Goal: Information Seeking & Learning: Learn about a topic

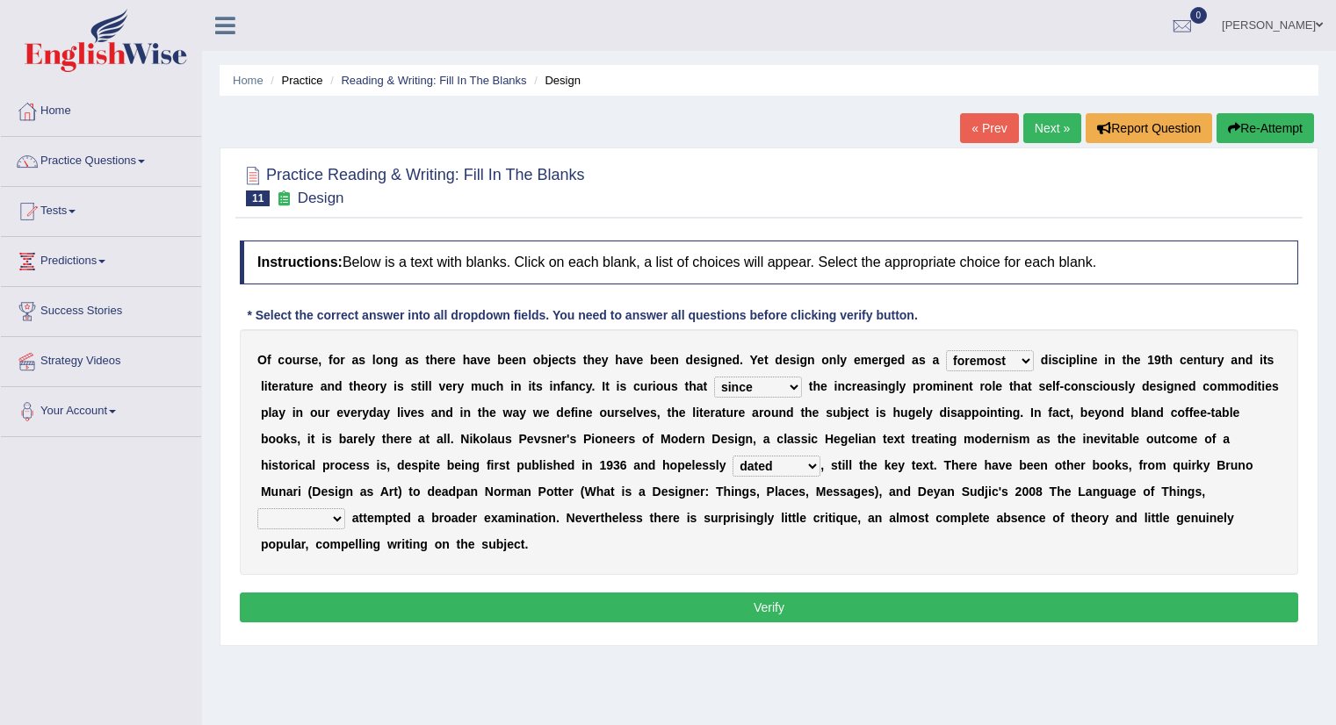
select select "foremost"
select select "since"
select select "dated"
click at [857, 688] on div "Home Practice Reading & Writing: Fill In The Blanks Design « Prev Next » Report…" at bounding box center [769, 439] width 1134 height 878
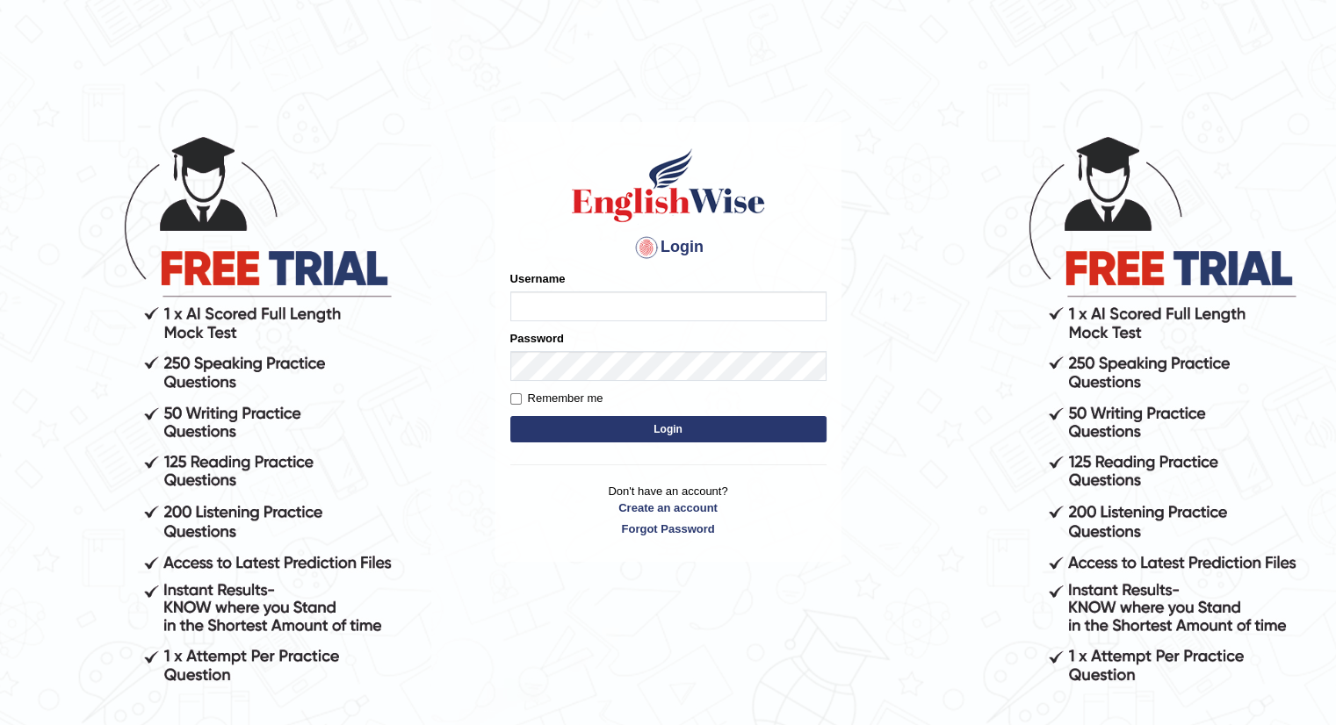
type input "Tamanna29"
click at [624, 429] on button "Login" at bounding box center [668, 429] width 316 height 26
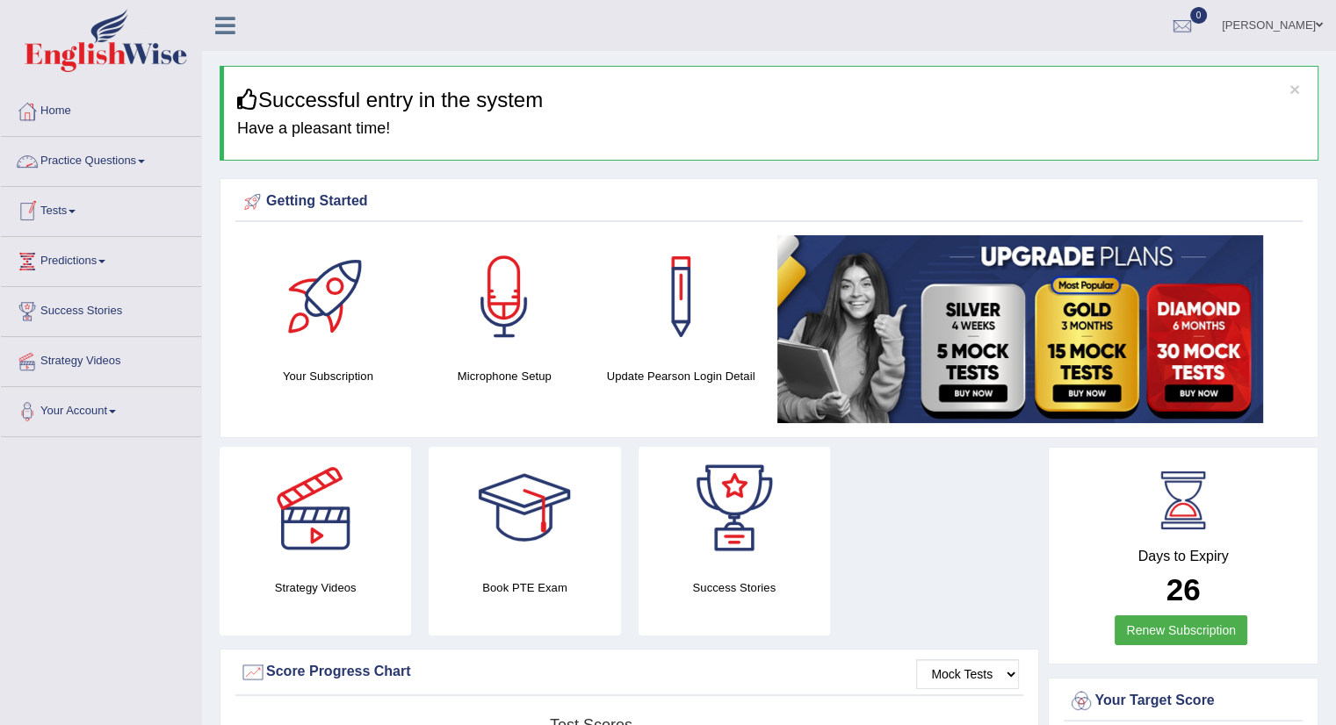
click at [112, 153] on link "Practice Questions" at bounding box center [101, 159] width 200 height 44
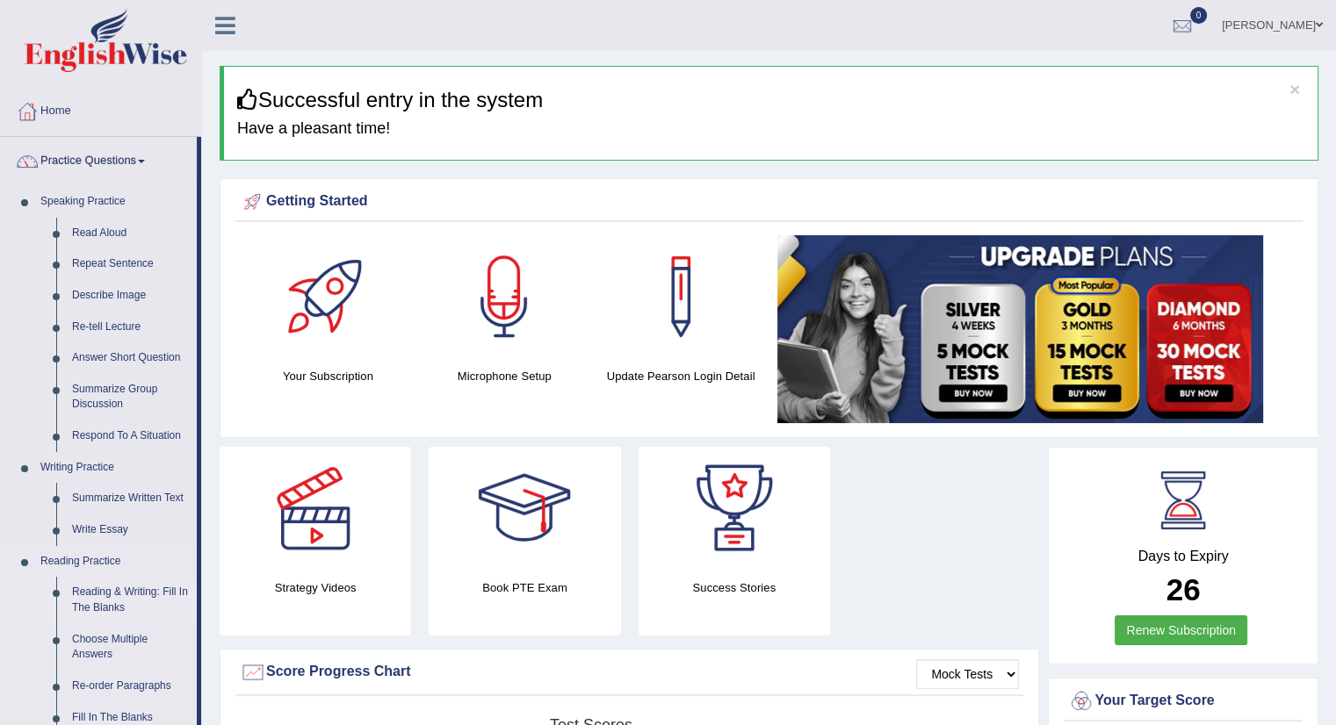
click at [109, 598] on link "Reading & Writing: Fill In The Blanks" at bounding box center [130, 600] width 133 height 47
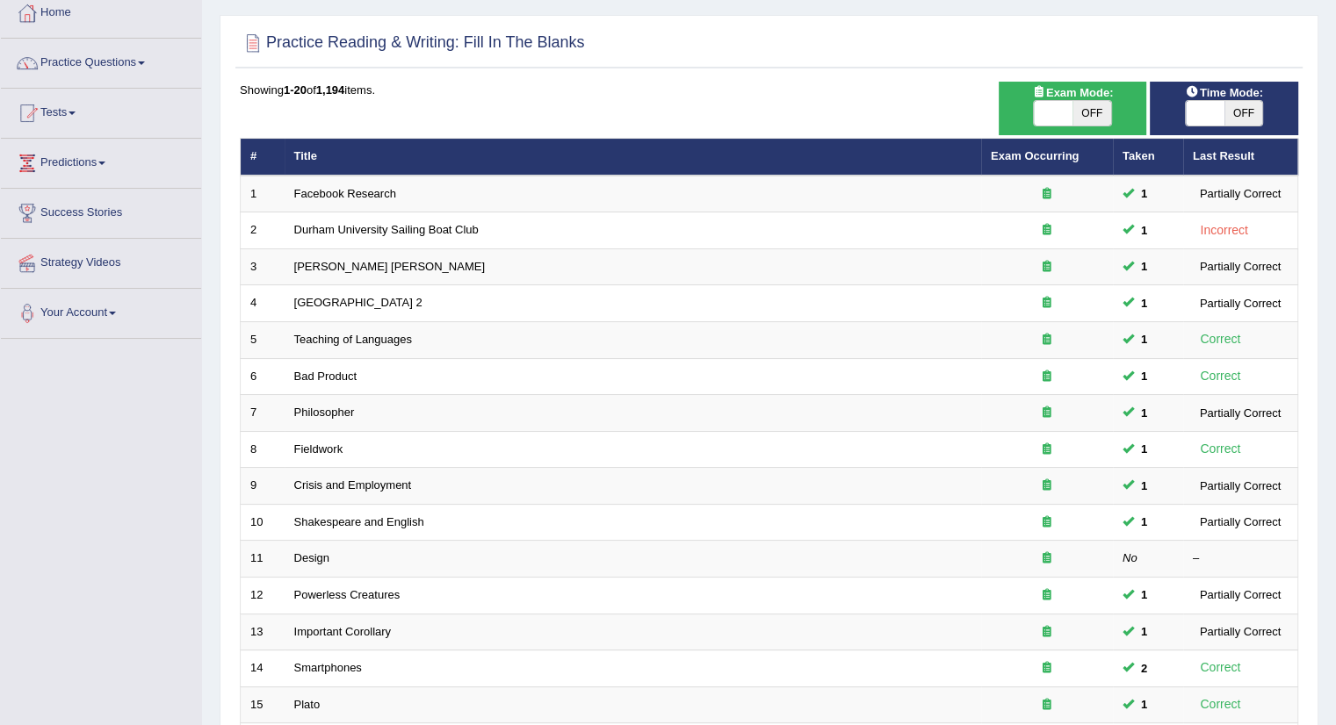
scroll to position [100, 0]
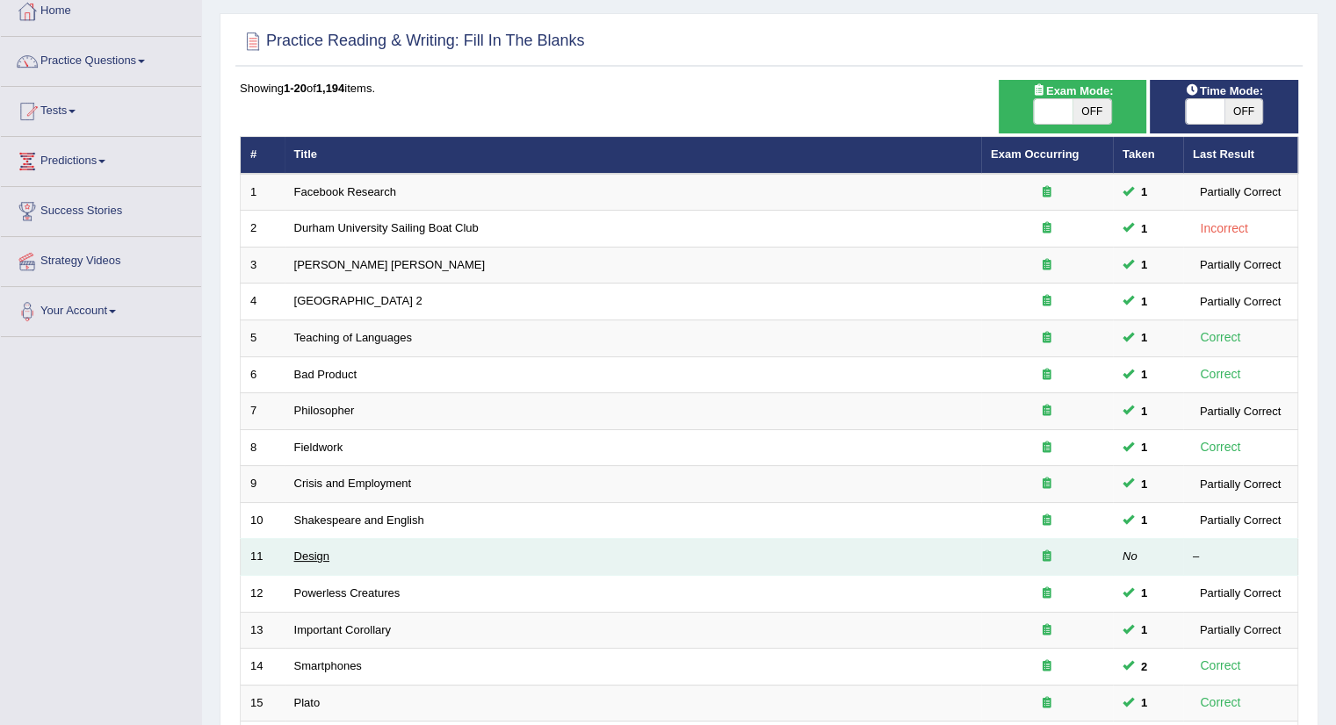
click at [305, 558] on link "Design" at bounding box center [311, 556] width 35 height 13
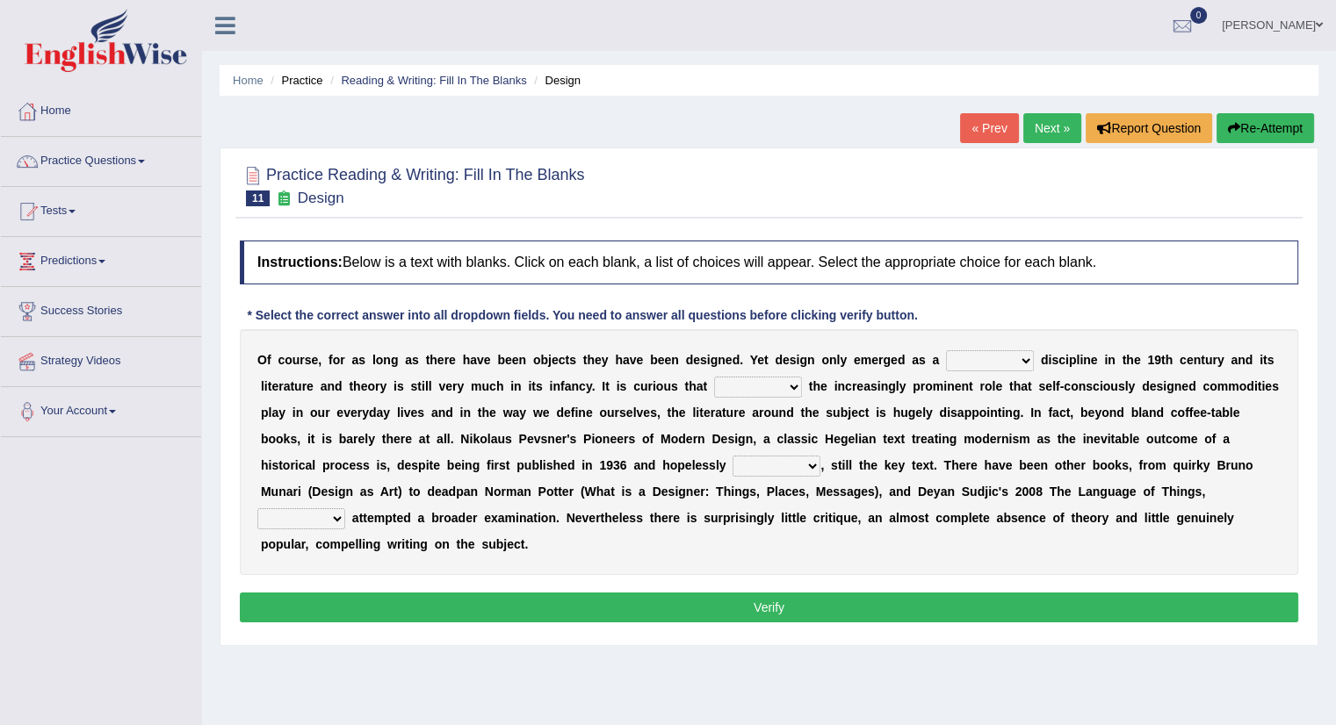
click at [999, 361] on select "bilateral ubiquitous foremost dedicated" at bounding box center [990, 360] width 88 height 21
select select "foremost"
click at [946, 350] on select "bilateral ubiquitous foremost dedicated" at bounding box center [990, 360] width 88 height 21
click at [789, 384] on select "since despite within through" at bounding box center [758, 387] width 88 height 21
select select "since"
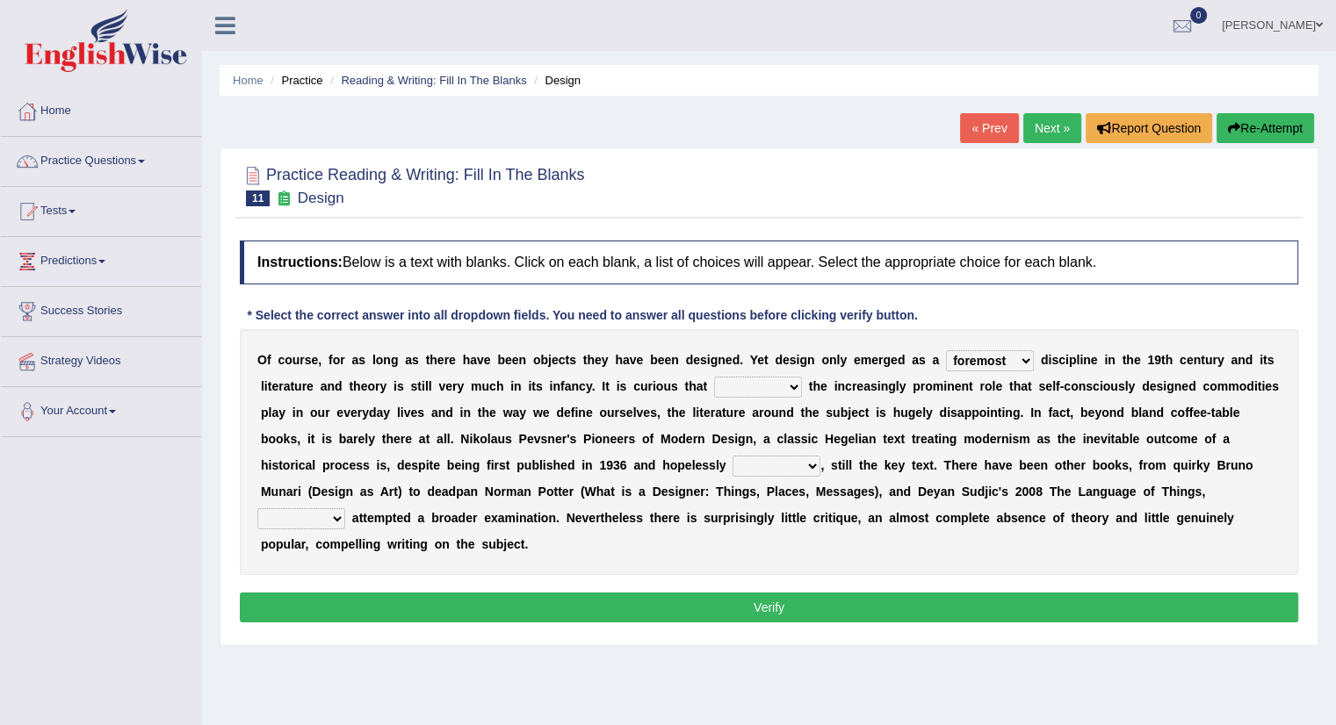
click at [714, 377] on select "since despite within through" at bounding box center [758, 387] width 88 height 21
click at [773, 465] on select "dates dating date dated" at bounding box center [776, 466] width 88 height 21
select select "dated"
click at [732, 456] on select "dates dating date dated" at bounding box center [776, 466] width 88 height 21
click at [747, 385] on select "since despite within through" at bounding box center [758, 387] width 88 height 21
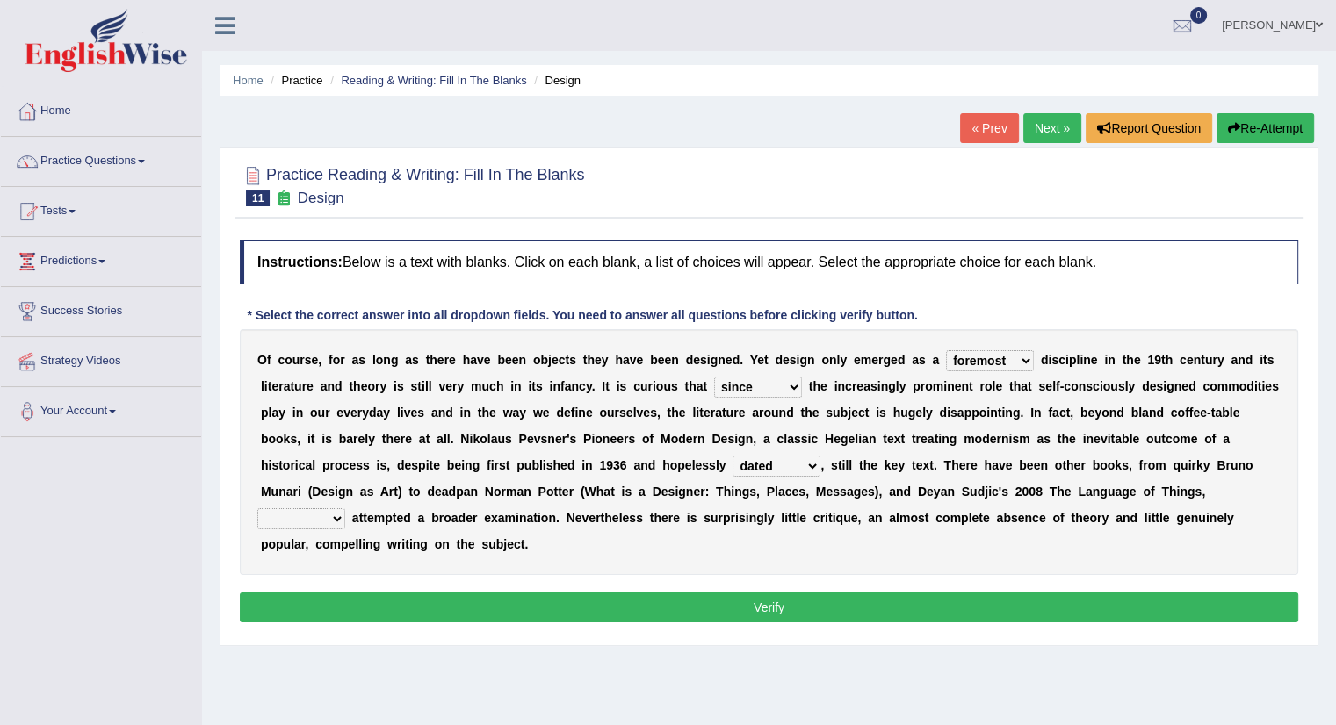
click at [418, 532] on div "O f c o u r s e , f o r a s l o n g a s t h e r e h a v e b e e n o b j e c t s…" at bounding box center [769, 452] width 1058 height 246
click at [761, 377] on select "since despite within through" at bounding box center [758, 387] width 88 height 21
click at [316, 516] on select "which then however as" at bounding box center [301, 518] width 88 height 21
select select "as"
click at [257, 508] on select "which then however as" at bounding box center [301, 518] width 88 height 21
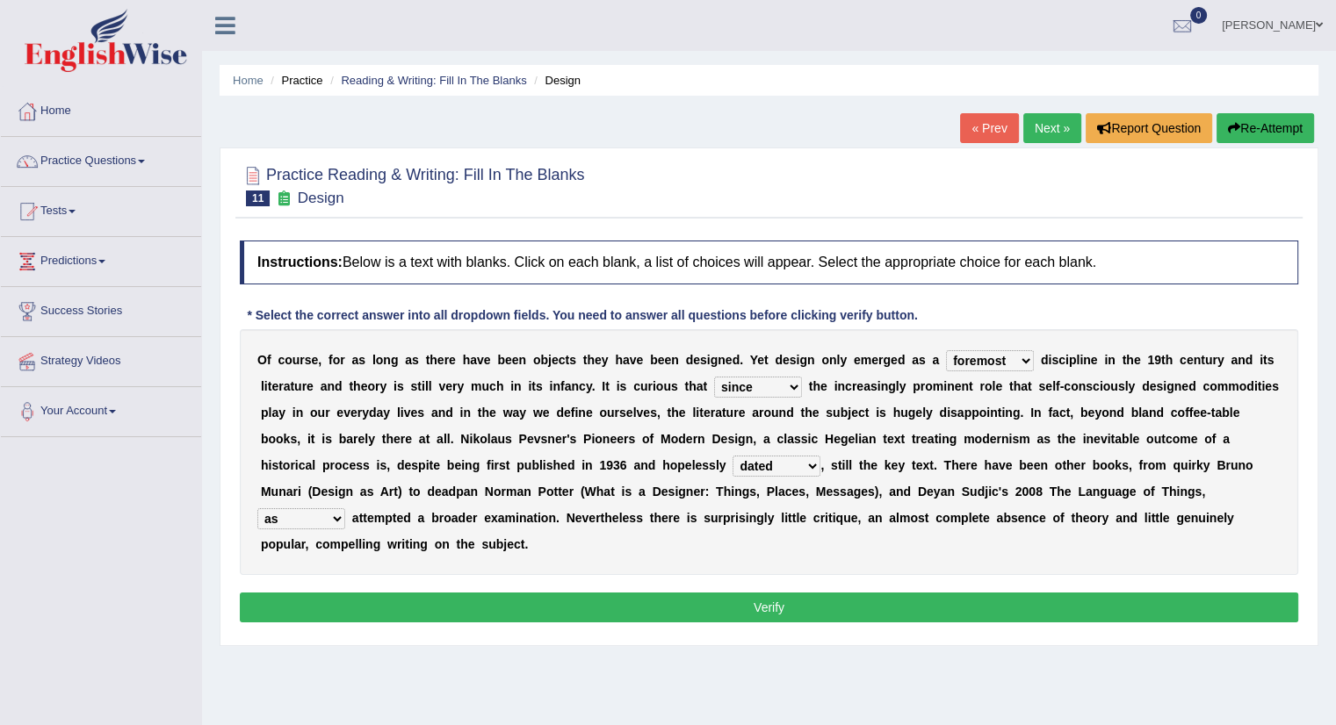
click at [379, 605] on button "Verify" at bounding box center [769, 608] width 1058 height 30
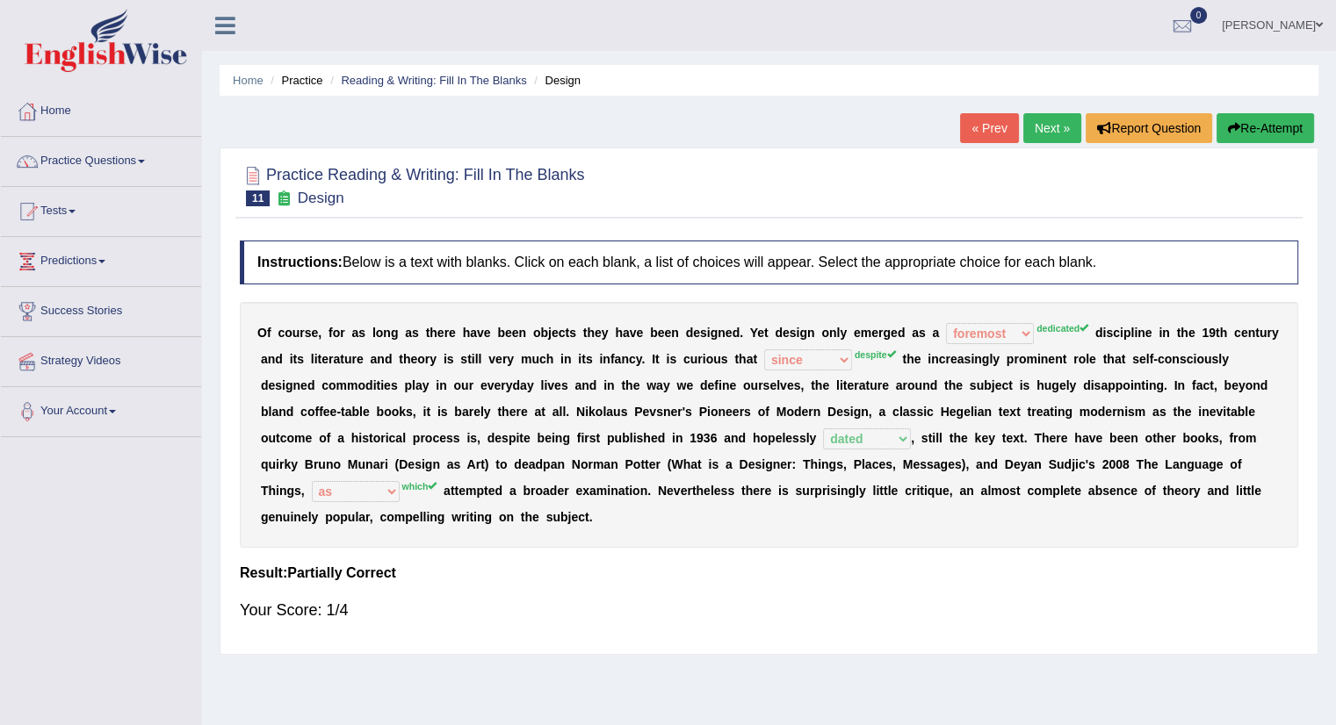
click at [1234, 119] on button "Re-Attempt" at bounding box center [1264, 128] width 97 height 30
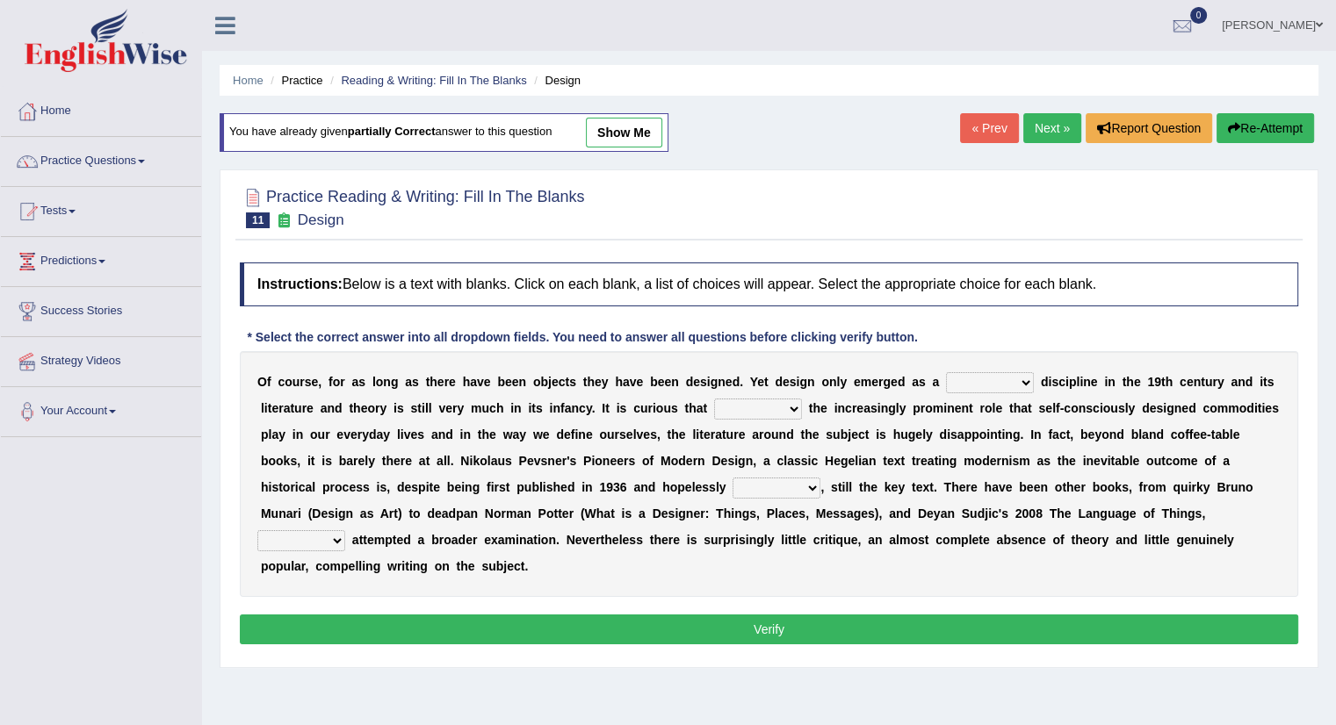
click at [963, 391] on div "O f c o u r s e , f o r a s l o n g a s t h e r e h a v e b e e n o b j e c t s…" at bounding box center [769, 474] width 1058 height 246
click at [985, 381] on select "bilateral ubiquitous foremost dedicated" at bounding box center [990, 382] width 88 height 21
select select "dedicated"
click at [946, 372] on select "bilateral ubiquitous foremost dedicated" at bounding box center [990, 382] width 88 height 21
click at [761, 405] on select "since despite within through" at bounding box center [758, 409] width 88 height 21
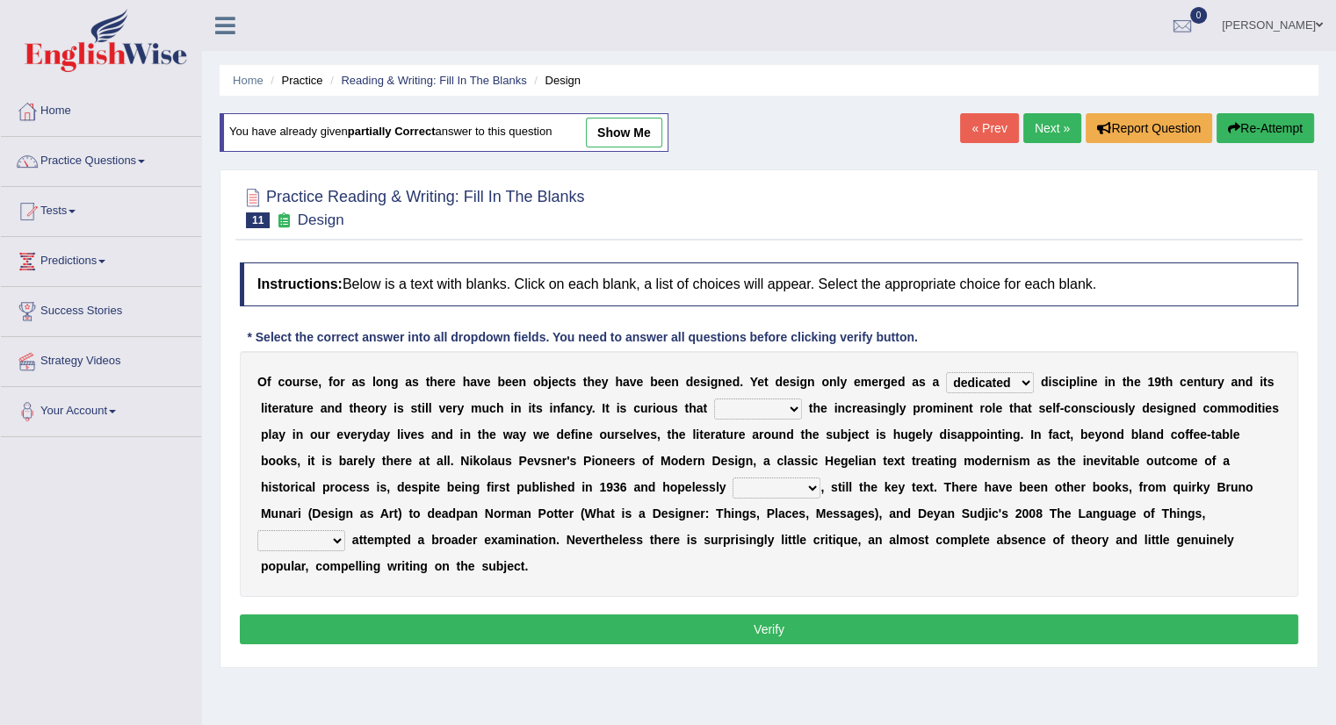
select select "despite"
click at [714, 399] on select "since despite within through" at bounding box center [758, 409] width 88 height 21
click at [746, 484] on select "dates dating date dated" at bounding box center [776, 488] width 88 height 21
select select "dated"
click at [732, 478] on select "dates dating date dated" at bounding box center [776, 488] width 88 height 21
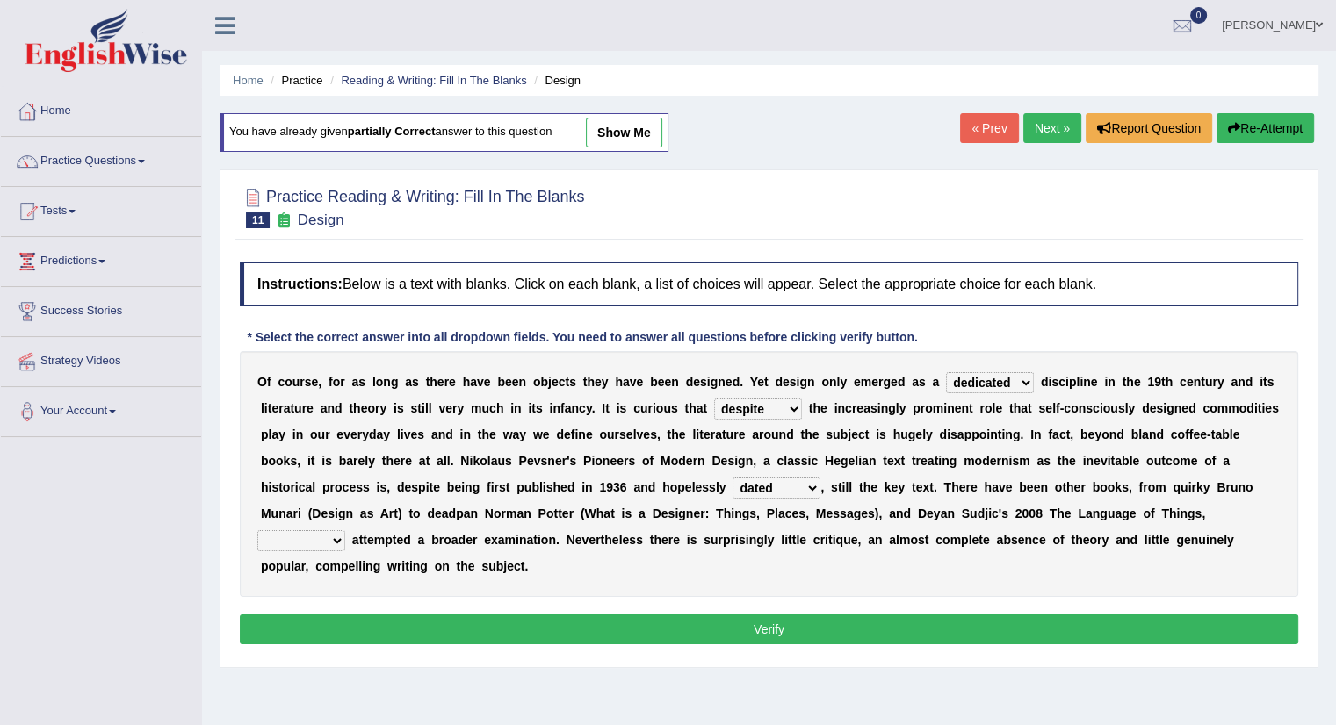
click at [328, 535] on select "which then however as" at bounding box center [301, 540] width 88 height 21
select select "which"
click at [257, 530] on select "which then however as" at bounding box center [301, 540] width 88 height 21
click at [352, 640] on button "Verify" at bounding box center [769, 630] width 1058 height 30
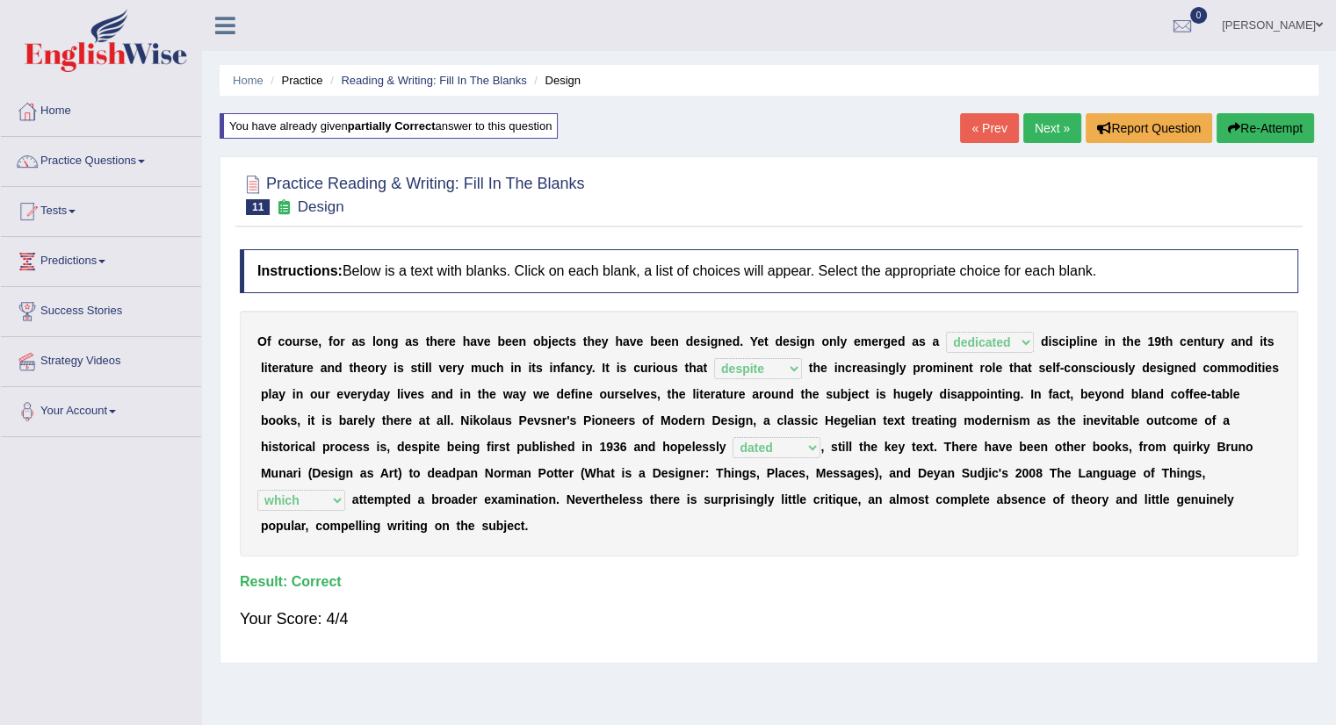
click at [1040, 134] on link "Next »" at bounding box center [1052, 128] width 58 height 30
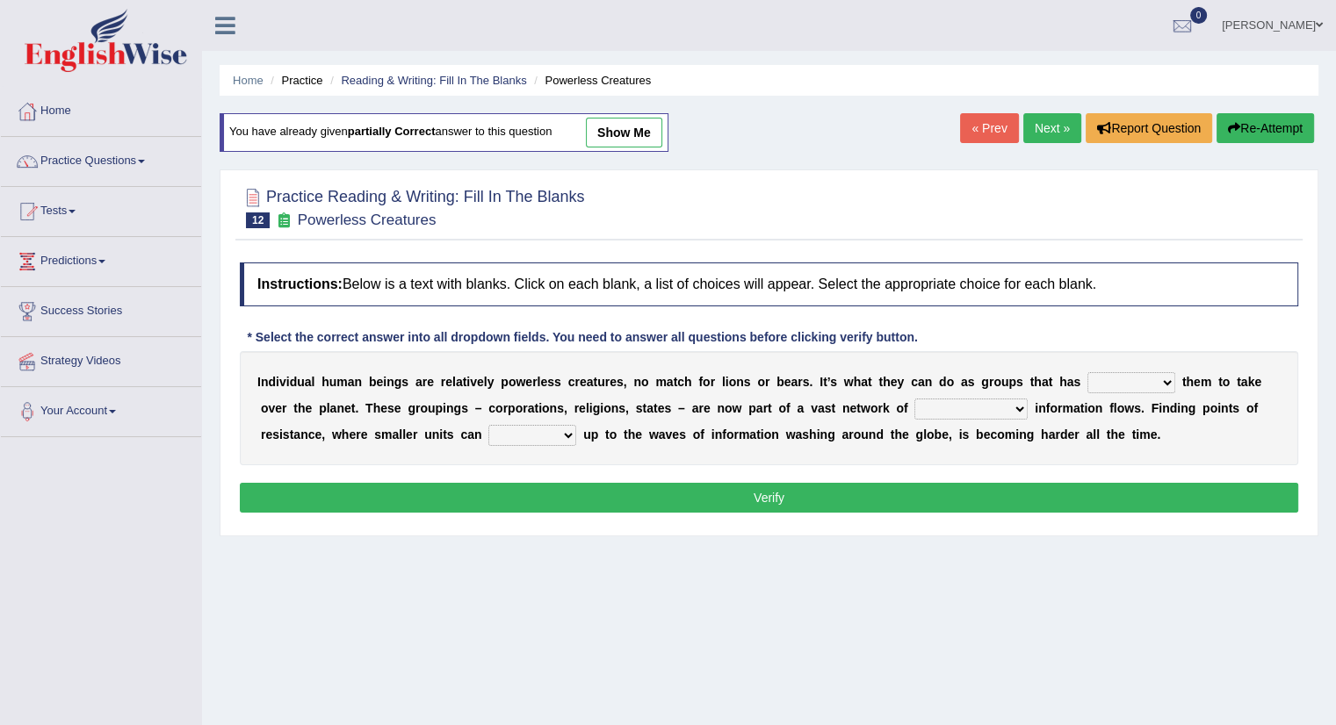
click at [1096, 381] on select "enabled contended embodied conjured" at bounding box center [1131, 382] width 88 height 21
select select "enabled"
click at [1087, 372] on select "enabled contended embodied conjured" at bounding box center [1131, 382] width 88 height 21
click at [965, 401] on select "interconnected overlapping fastened exploited" at bounding box center [970, 409] width 113 height 21
select select "interconnected"
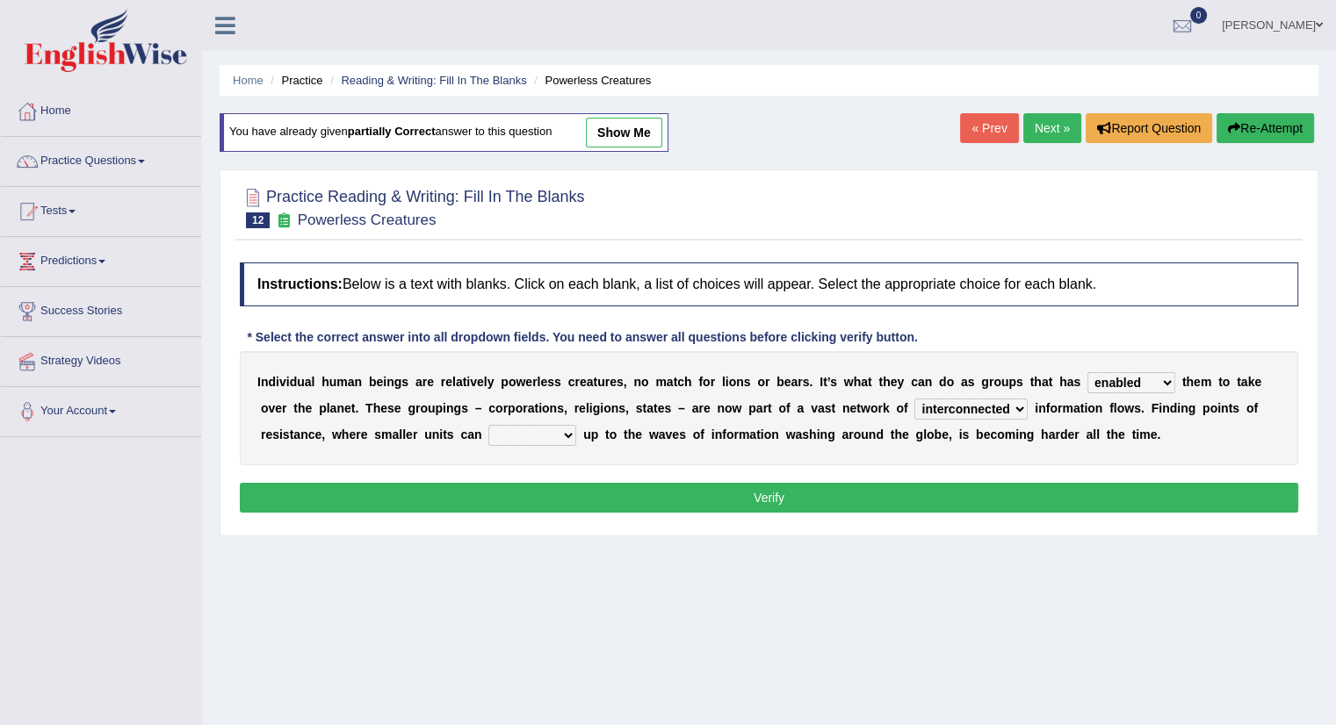
click at [914, 399] on select "interconnected overlapping fastened exploited" at bounding box center [970, 409] width 113 height 21
click at [516, 434] on select "stand raise hail pump" at bounding box center [532, 435] width 88 height 21
select select "hail"
click at [488, 425] on select "stand raise hail pump" at bounding box center [532, 435] width 88 height 21
click at [541, 493] on button "Verify" at bounding box center [769, 498] width 1058 height 30
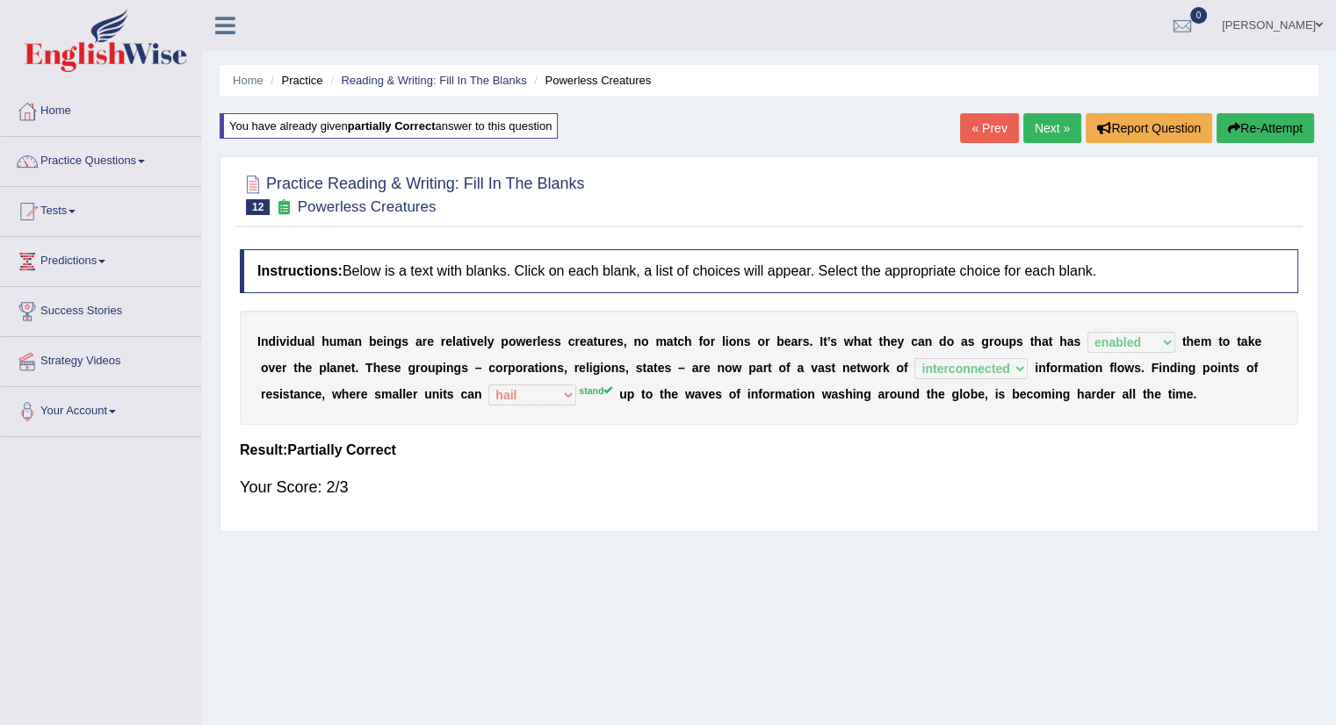
click at [123, 155] on link "Practice Questions" at bounding box center [101, 159] width 200 height 44
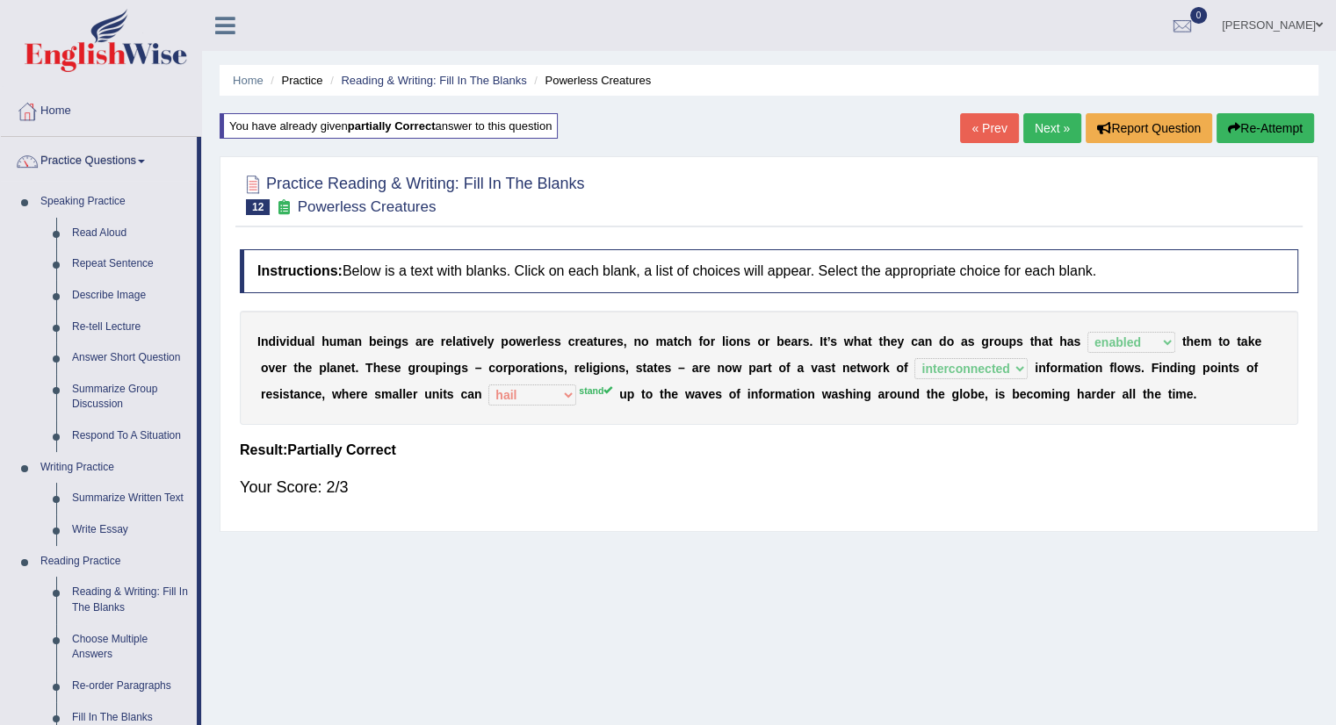
click at [1, 137] on link "Practice Questions" at bounding box center [99, 159] width 196 height 44
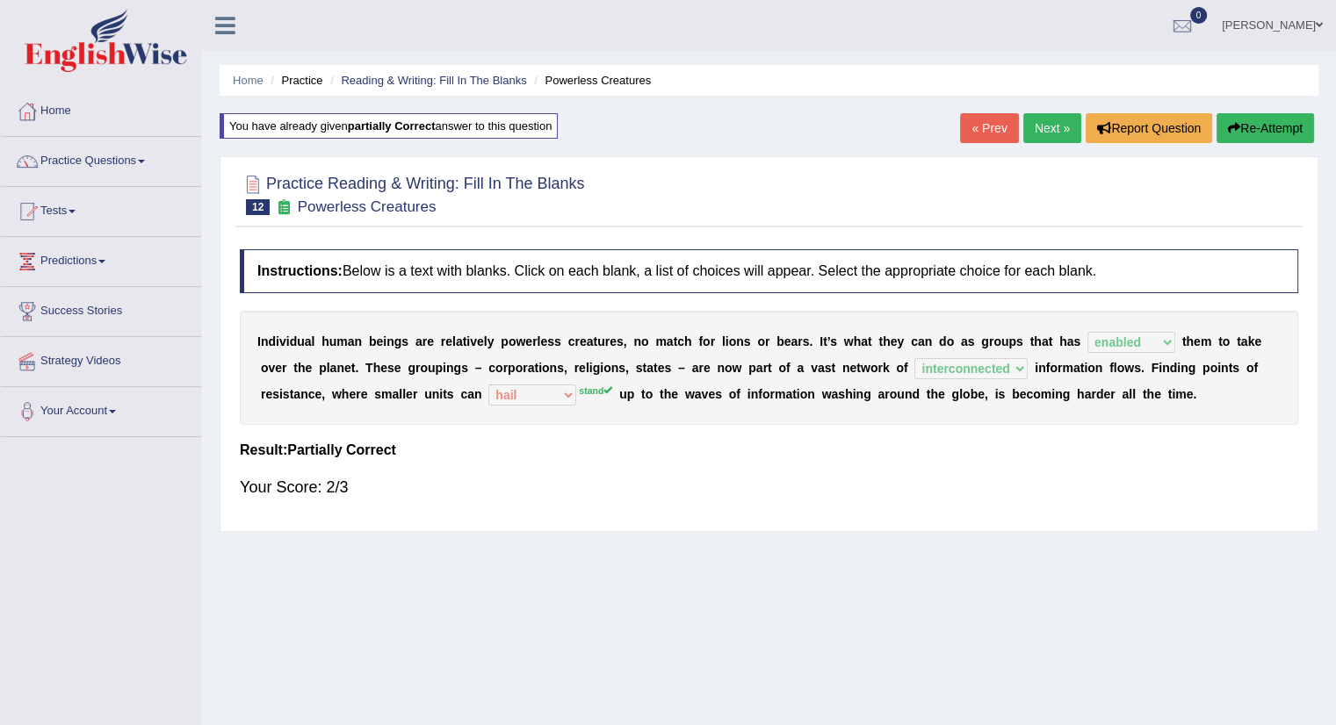
click at [1055, 125] on link "Next »" at bounding box center [1052, 128] width 58 height 30
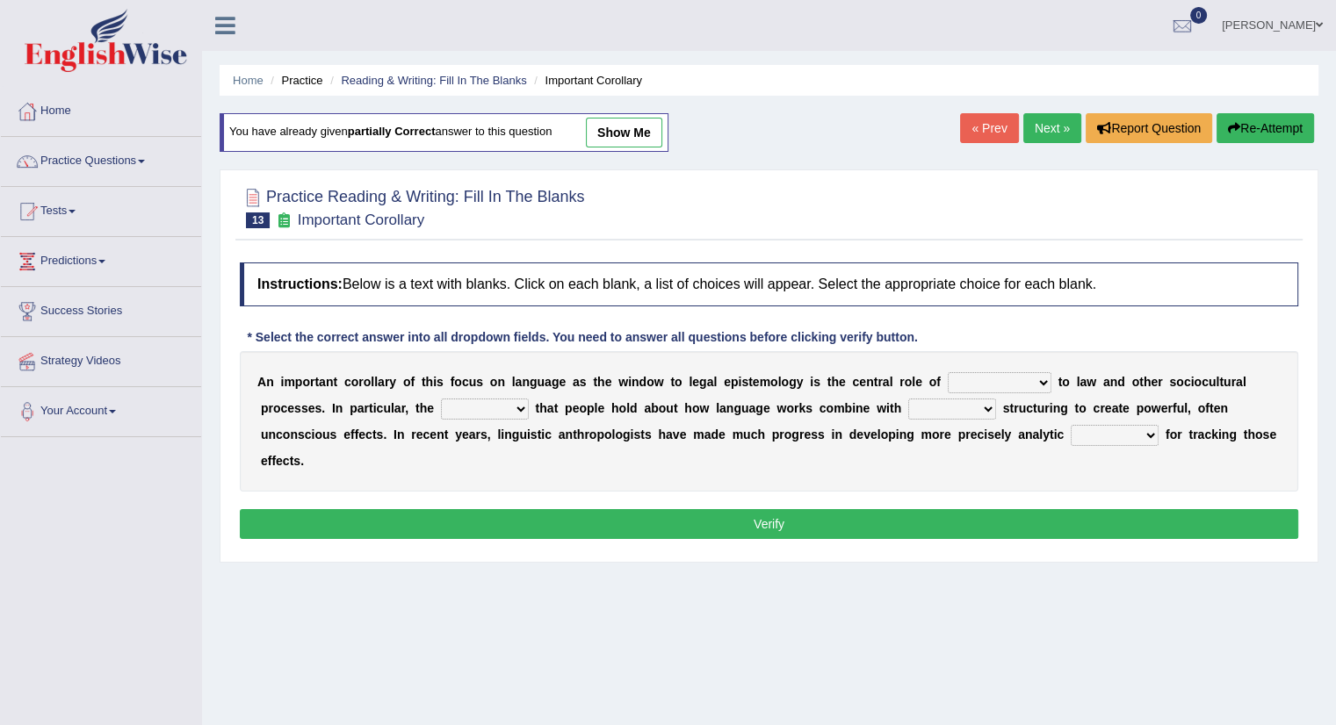
click at [1018, 375] on select "discourse epoch dialect acquaintance" at bounding box center [1000, 382] width 104 height 21
select select "epoch"
click at [948, 372] on select "discourse epoch dialect acquaintance" at bounding box center [1000, 382] width 104 height 21
click at [481, 406] on select "deviation besmirch consent ideas" at bounding box center [485, 409] width 88 height 21
select select "ideas"
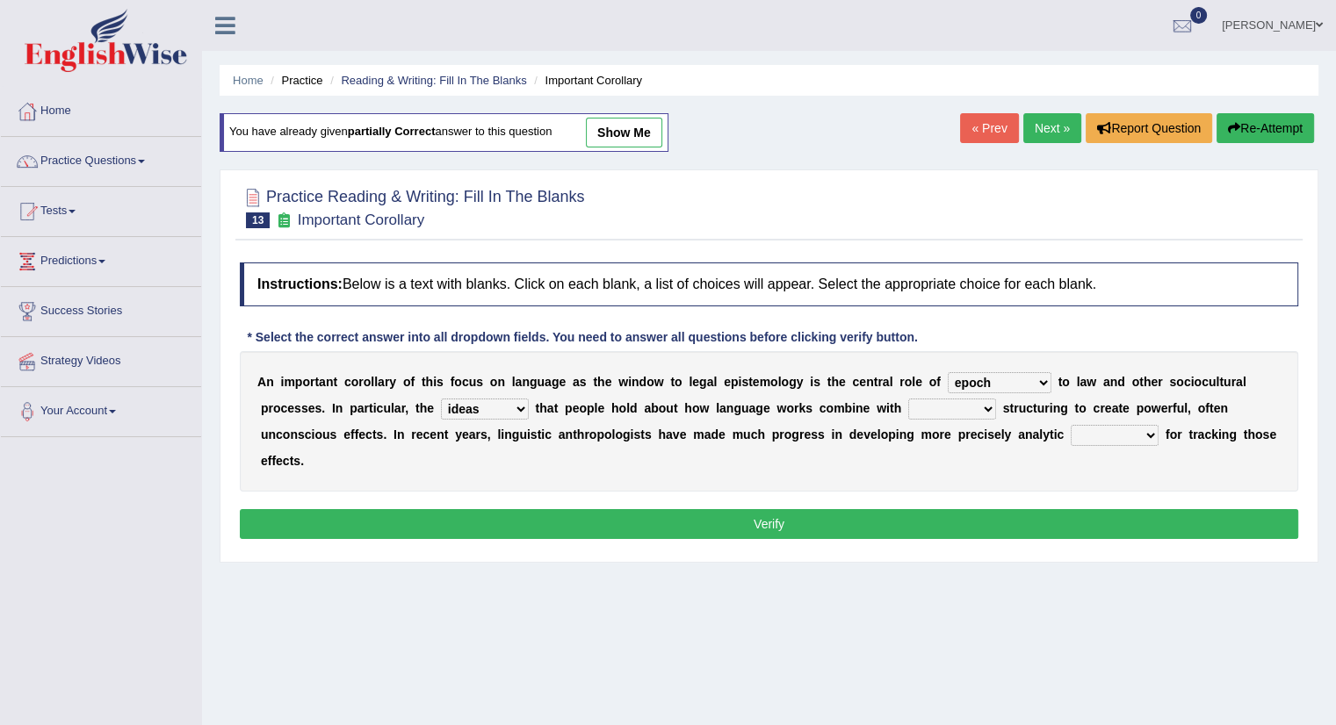
click at [441, 399] on select "deviation besmirch consent ideas" at bounding box center [485, 409] width 88 height 21
click at [963, 405] on select "mandatory linguistic legitimate customary" at bounding box center [952, 409] width 88 height 21
select select "linguistic"
click at [908, 399] on select "mandatory linguistic legitimate customary" at bounding box center [952, 409] width 88 height 21
click at [1110, 426] on select "tools appetite albums stroke" at bounding box center [1115, 435] width 88 height 21
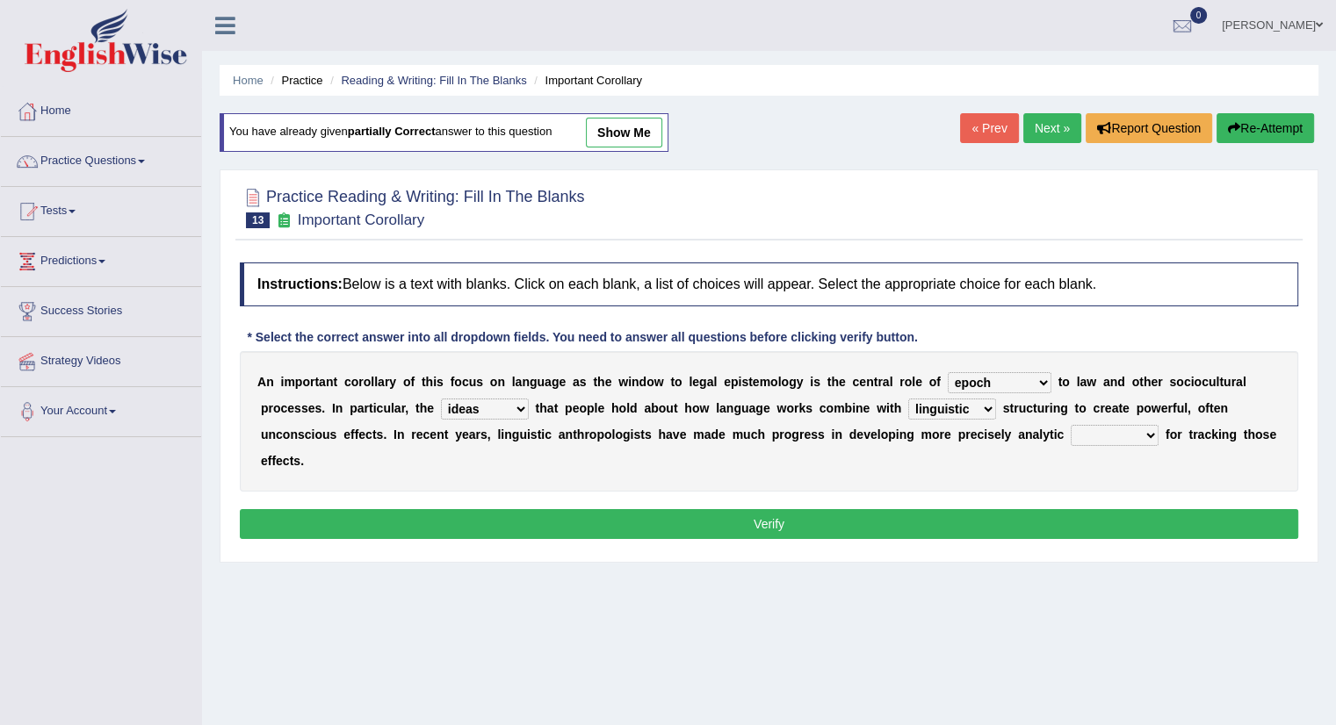
select select "tools"
click at [1071, 425] on select "tools appetite albums stroke" at bounding box center [1115, 435] width 88 height 21
click at [987, 514] on button "Verify" at bounding box center [769, 524] width 1058 height 30
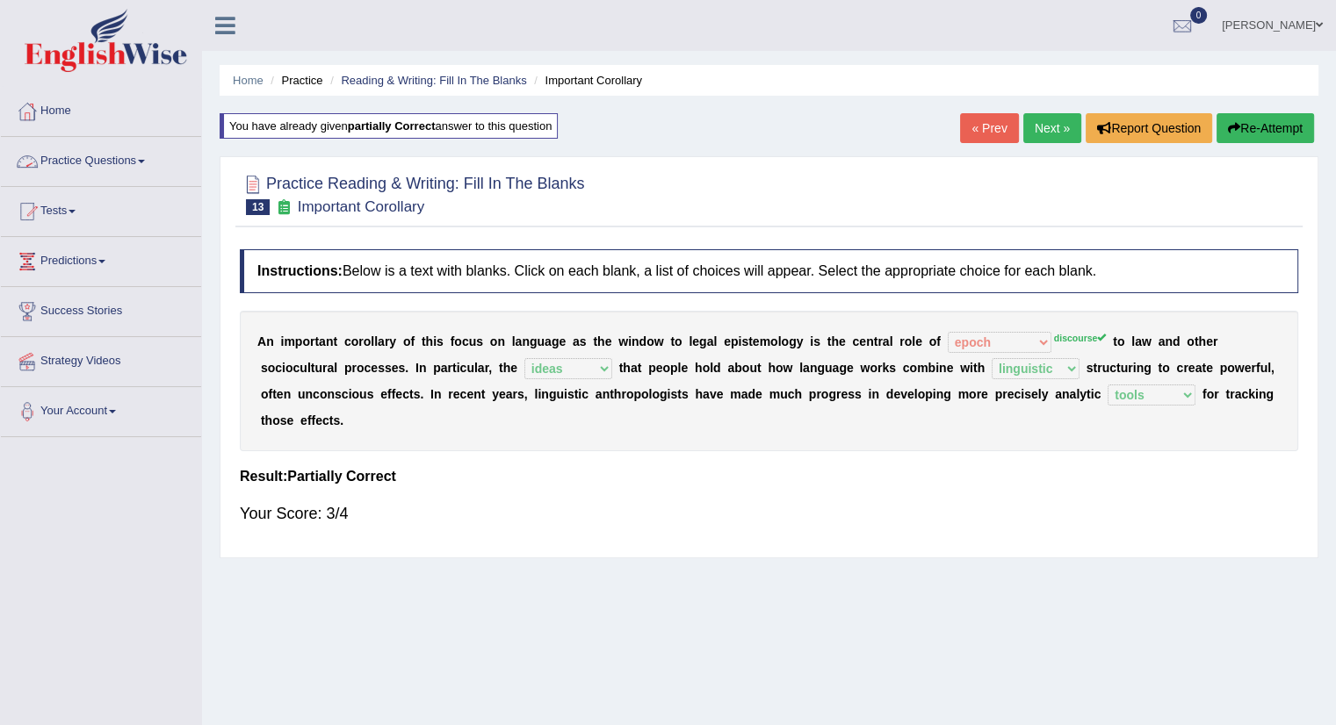
click at [96, 159] on link "Practice Questions" at bounding box center [101, 159] width 200 height 44
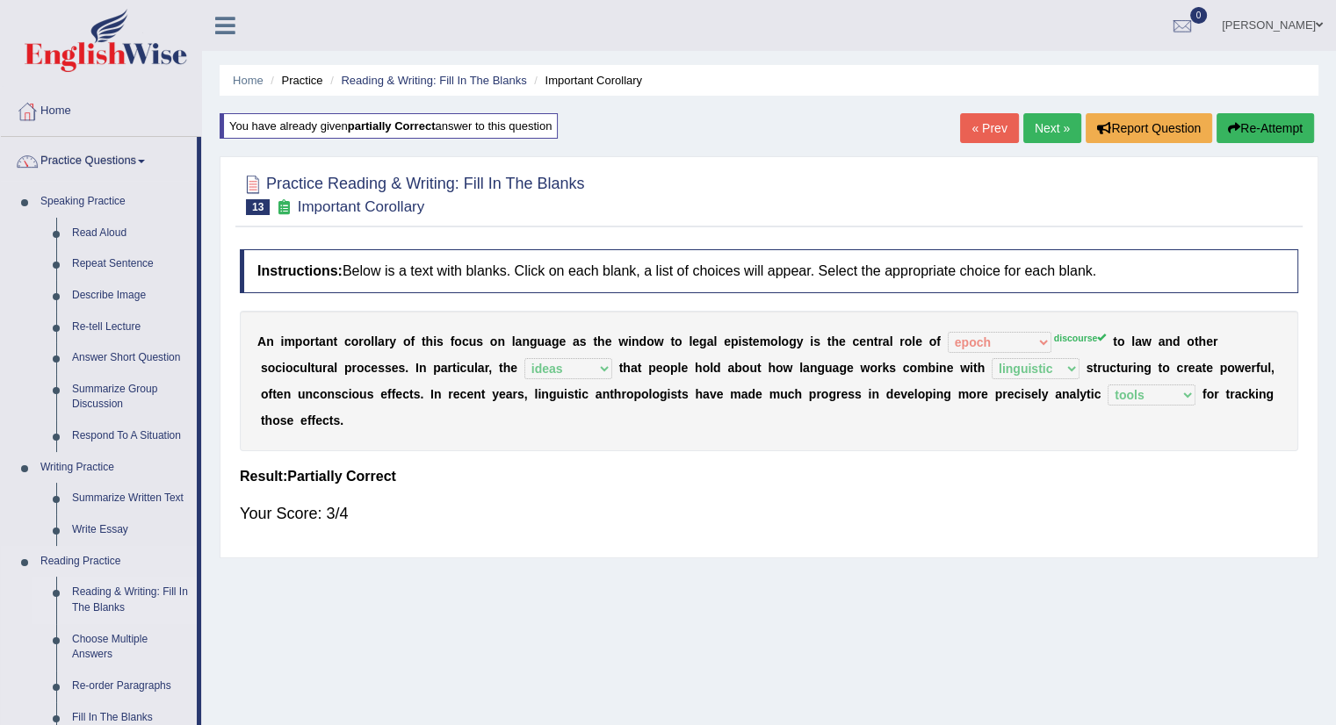
click at [86, 598] on link "Reading & Writing: Fill In The Blanks" at bounding box center [130, 600] width 133 height 47
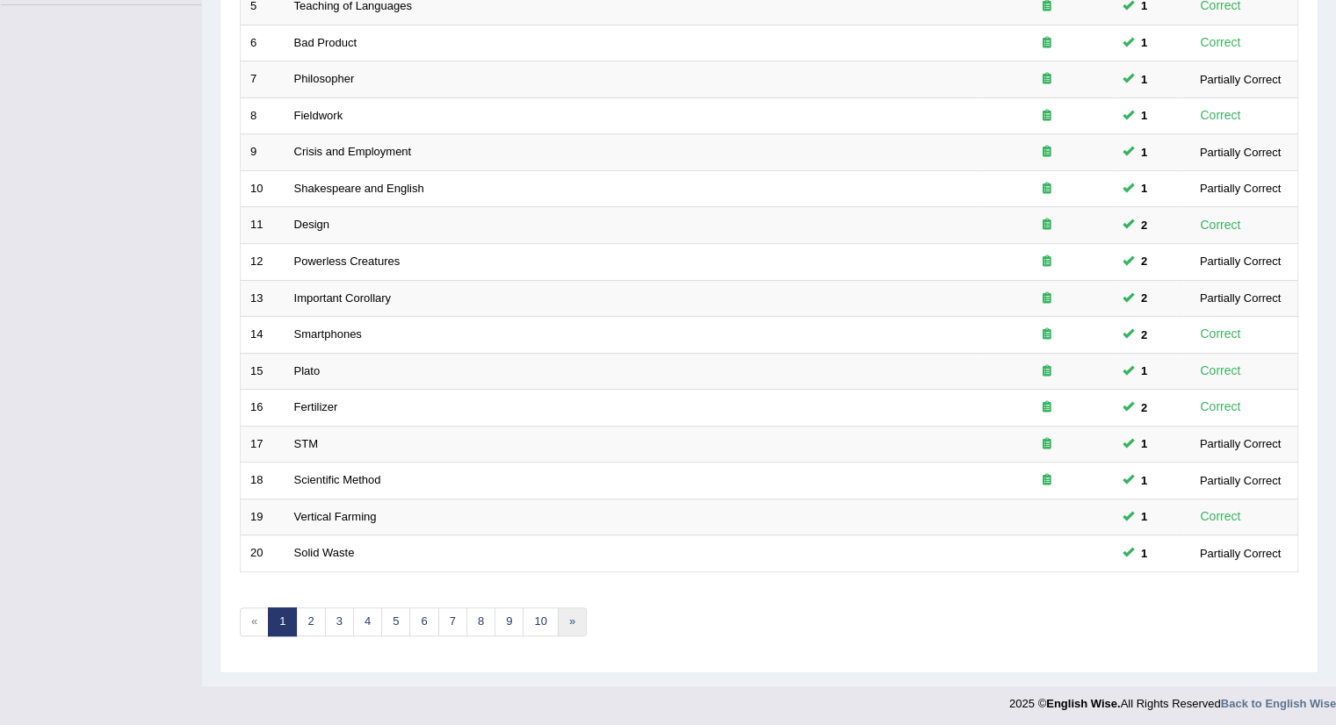
click at [581, 621] on link "»" at bounding box center [572, 622] width 29 height 29
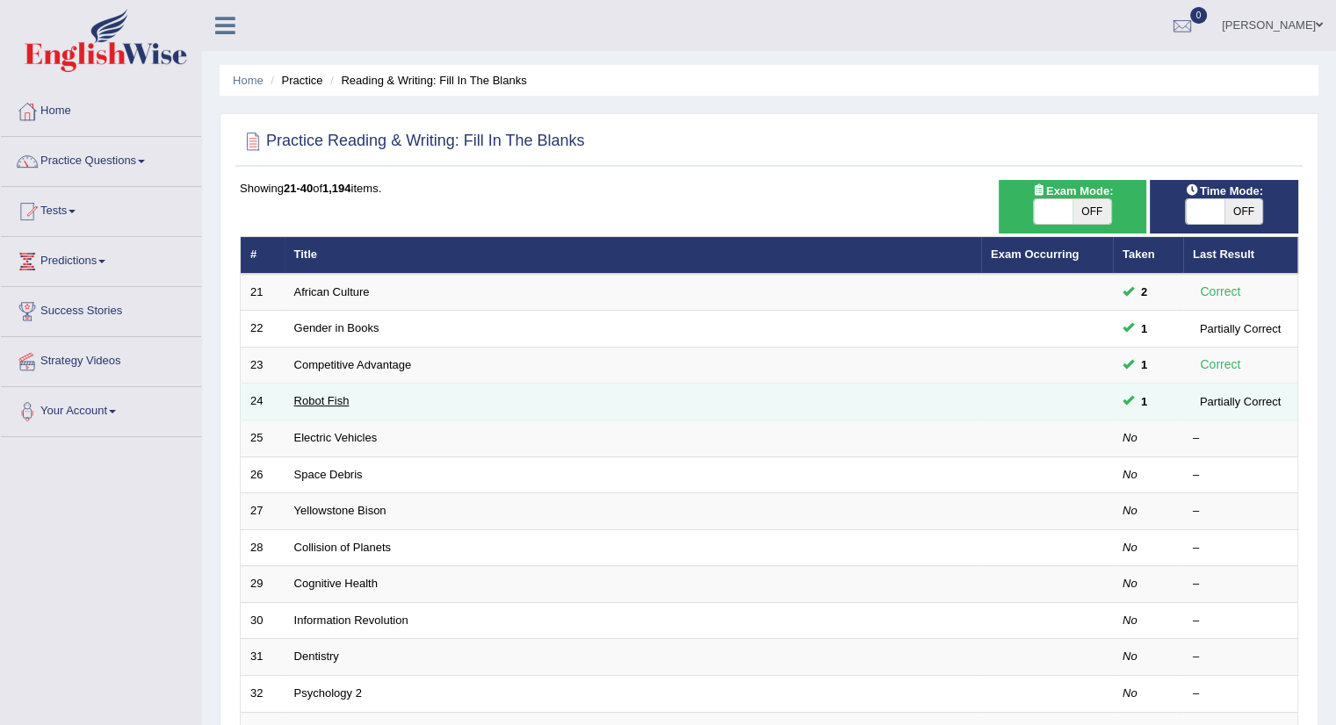
click at [315, 401] on link "Robot Fish" at bounding box center [321, 400] width 55 height 13
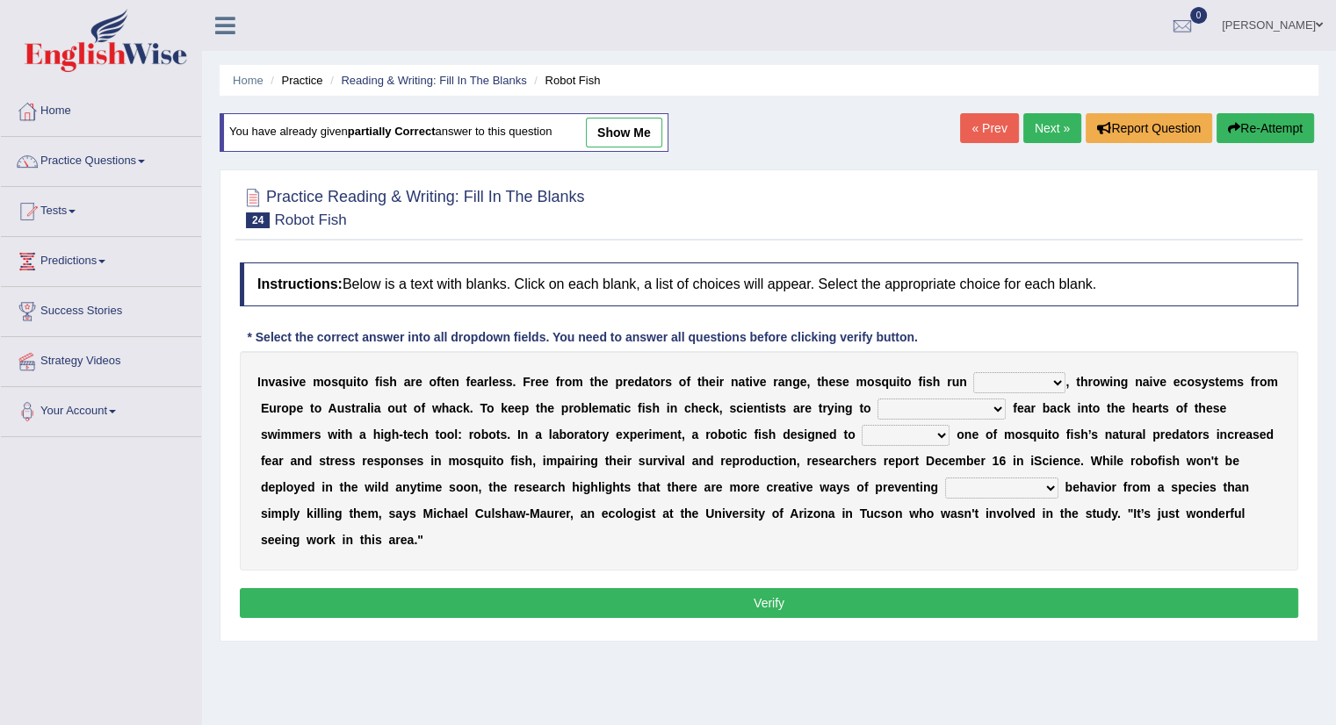
click at [1014, 378] on select "occupant flippant rampant concordant" at bounding box center [1019, 382] width 92 height 21
select select "rampant"
click at [973, 372] on select "occupant flippant rampant concordant" at bounding box center [1019, 382] width 92 height 21
click at [942, 401] on select "accept spike strike [PERSON_NAME]" at bounding box center [941, 409] width 128 height 21
select select "strike"
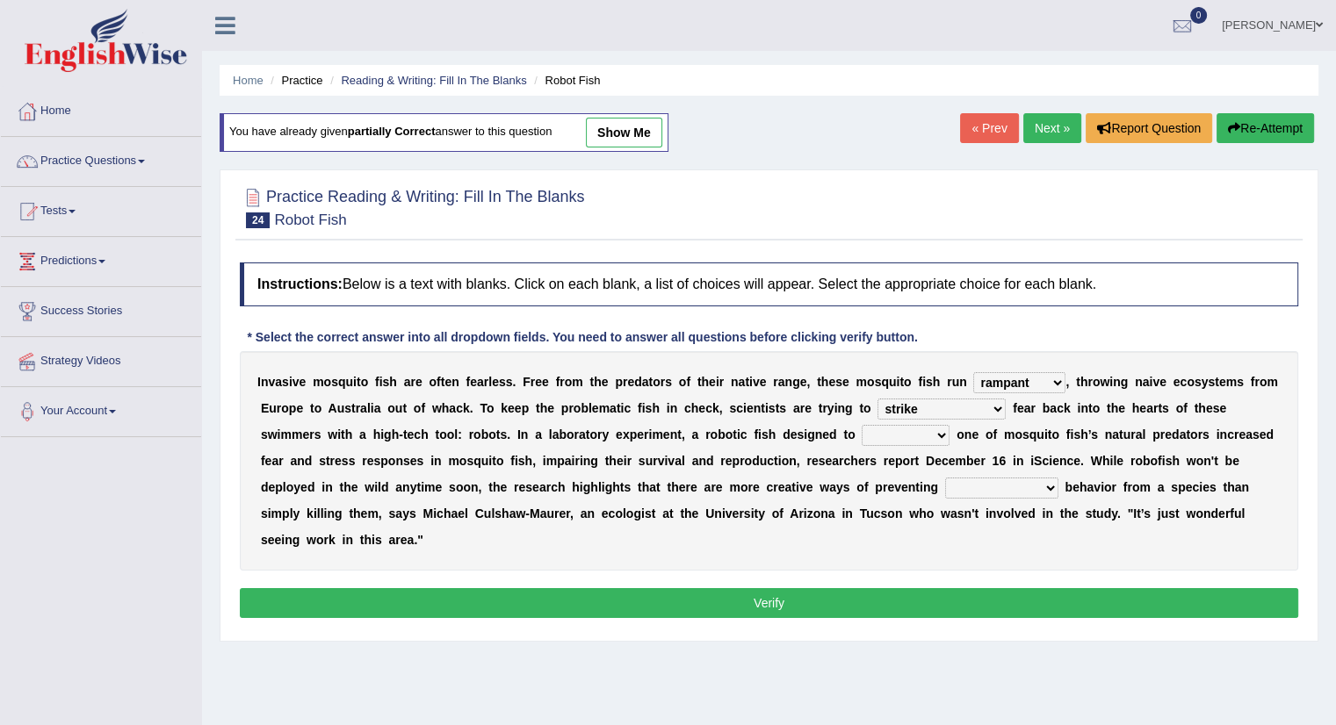
click at [877, 399] on select "accept spike strike drake" at bounding box center [941, 409] width 128 height 21
click at [862, 436] on select "bequest mimic battle conquest" at bounding box center [906, 435] width 88 height 21
select select "mimic"
click at [862, 425] on select "bequest mimic battle conquest" at bounding box center [906, 435] width 88 height 21
click at [945, 479] on select "unprivileged unprecedented uncharted unwanted" at bounding box center [1001, 488] width 113 height 21
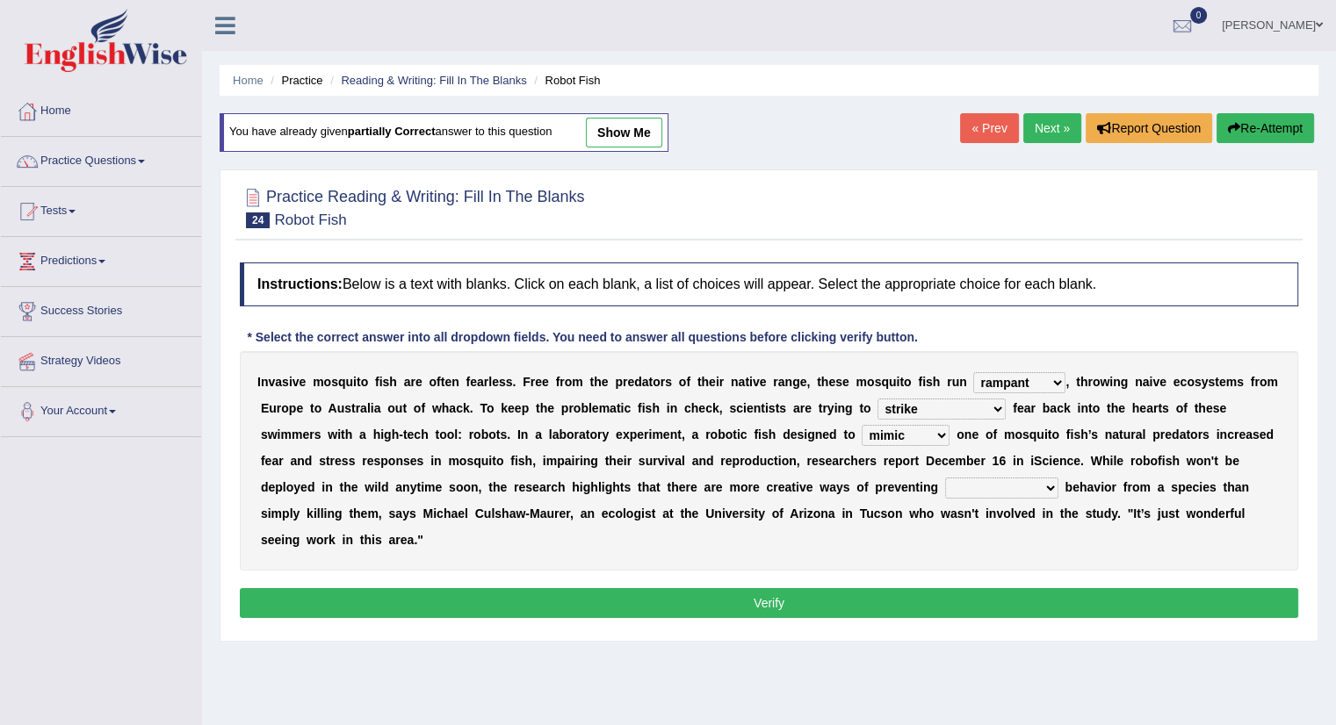
select select "unwanted"
click at [945, 478] on select "unprivileged unprecedented uncharted unwanted" at bounding box center [1001, 488] width 113 height 21
click at [850, 604] on button "Verify" at bounding box center [769, 603] width 1058 height 30
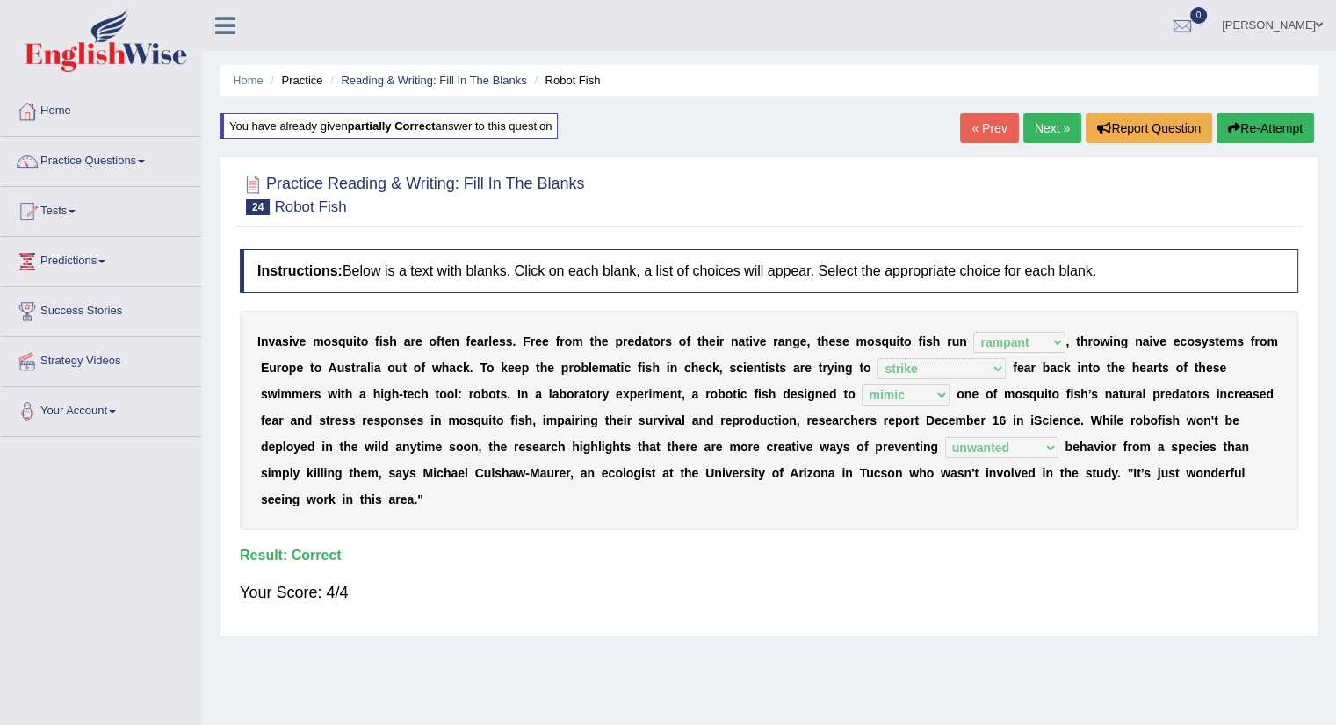
click at [1054, 123] on link "Next »" at bounding box center [1052, 128] width 58 height 30
